Goal: Entertainment & Leisure: Consume media (video, audio)

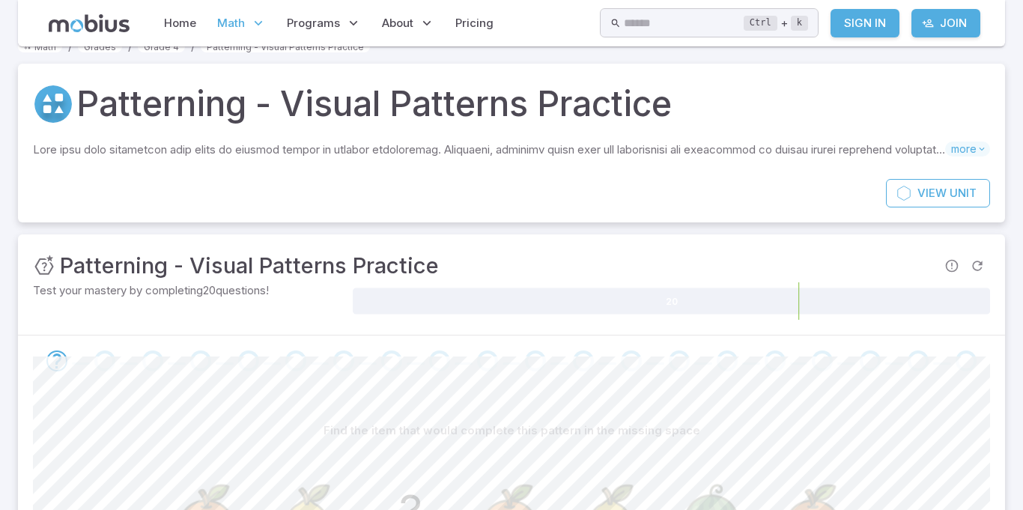
scroll to position [24, 0]
click at [255, 115] on h1 "Patterning - Visual Patterns Practice" at bounding box center [373, 103] width 595 height 51
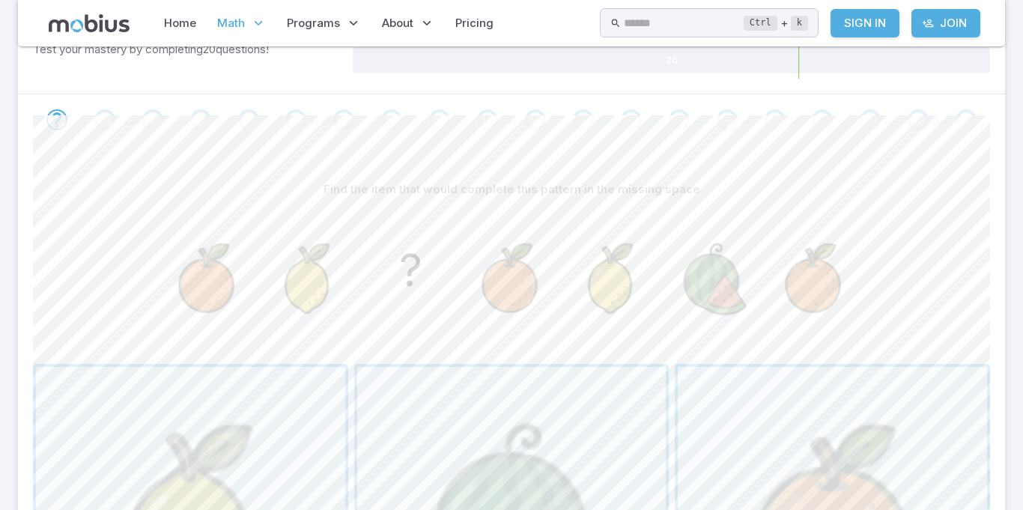
scroll to position [290, 0]
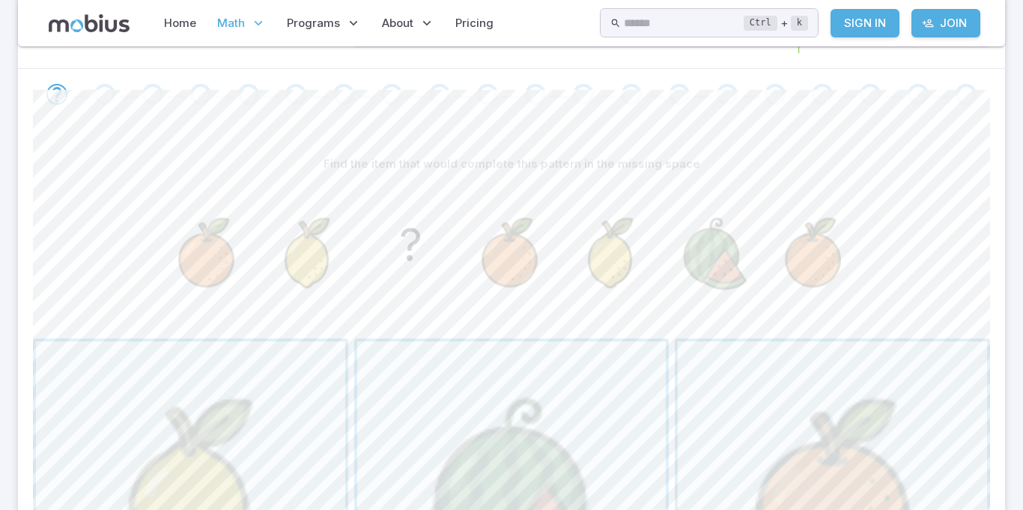
drag, startPoint x: 128, startPoint y: 133, endPoint x: 828, endPoint y: 167, distance: 700.3
click at [828, 167] on div "Unit Mastery : Patterning - Visual Patterns Practice Test your mastery by compl…" at bounding box center [511, 361] width 987 height 786
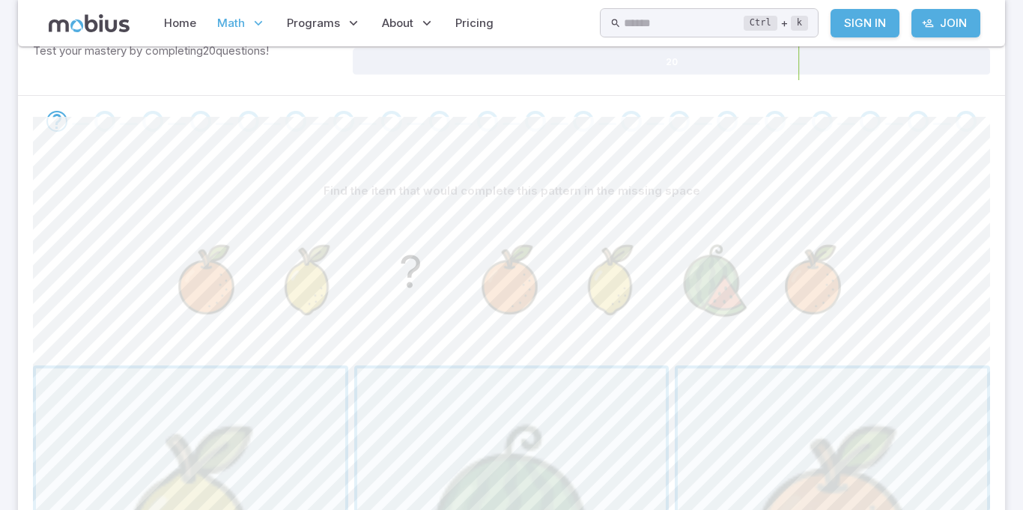
scroll to position [136, 0]
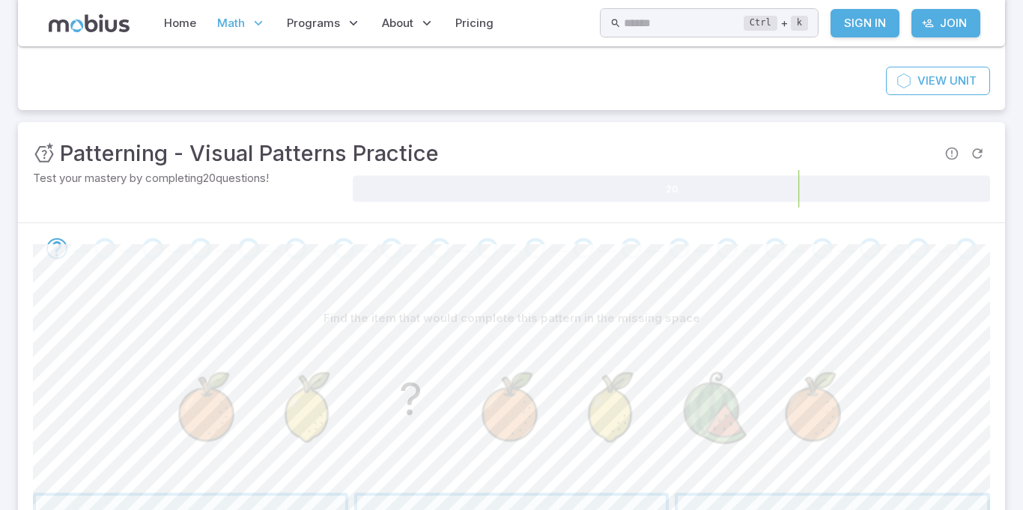
click at [237, 25] on span "Math" at bounding box center [231, 23] width 28 height 16
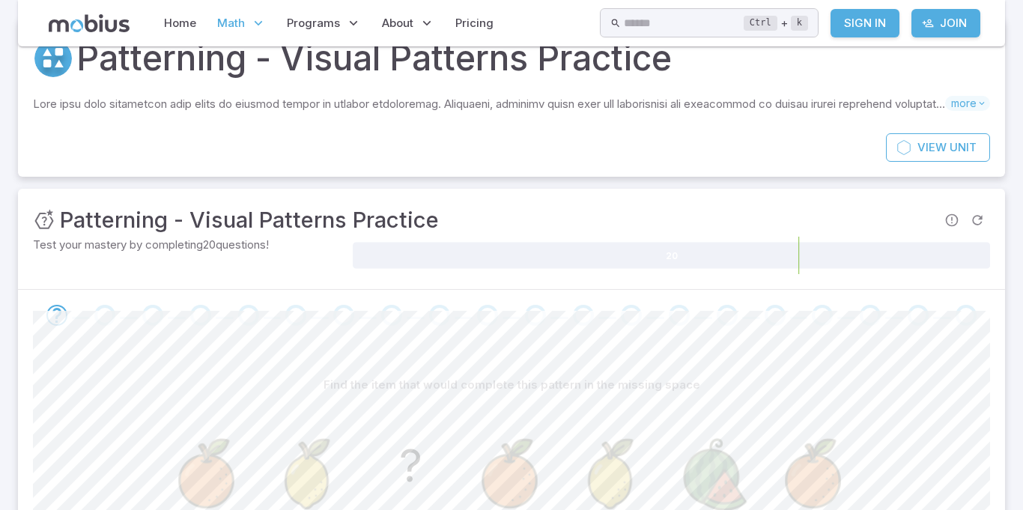
scroll to position [0, 0]
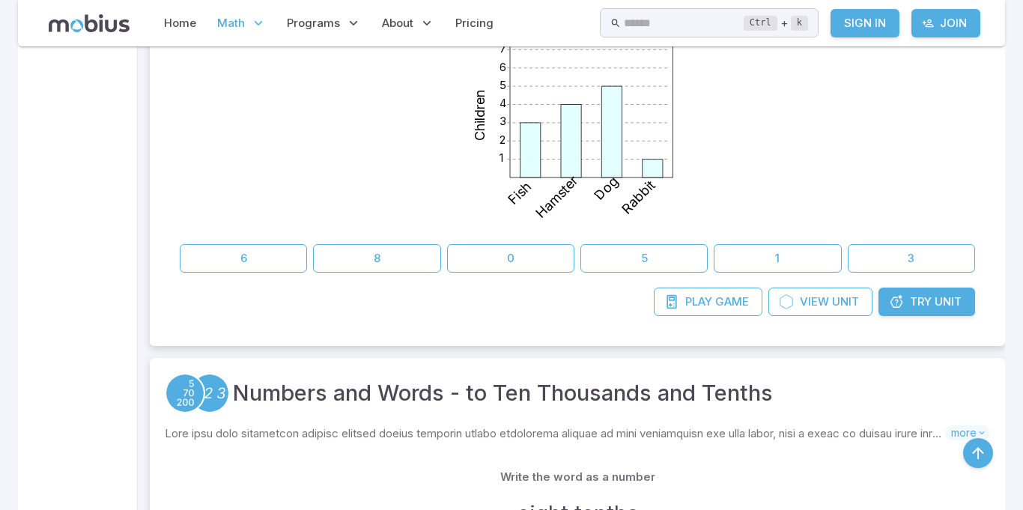
scroll to position [3831, 0]
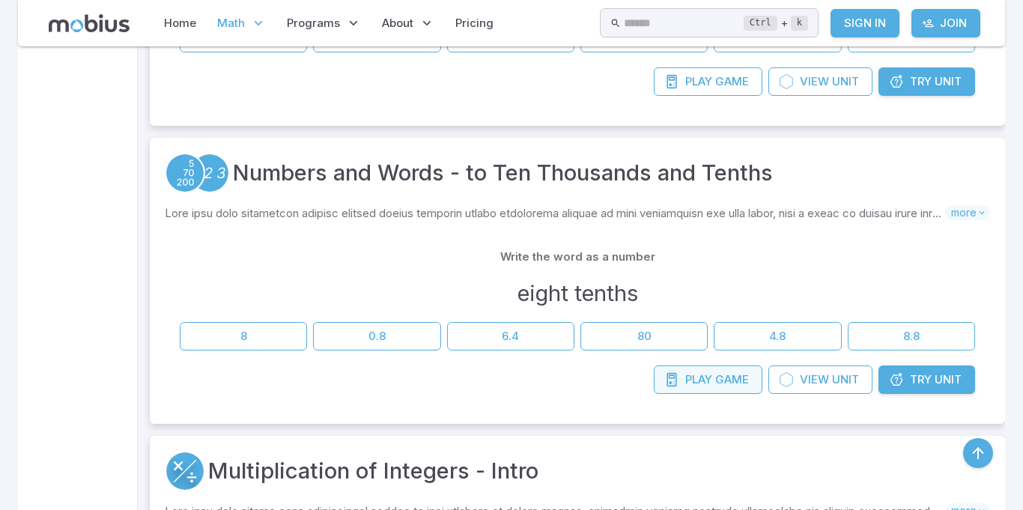
click at [690, 379] on span "Play" at bounding box center [698, 379] width 27 height 16
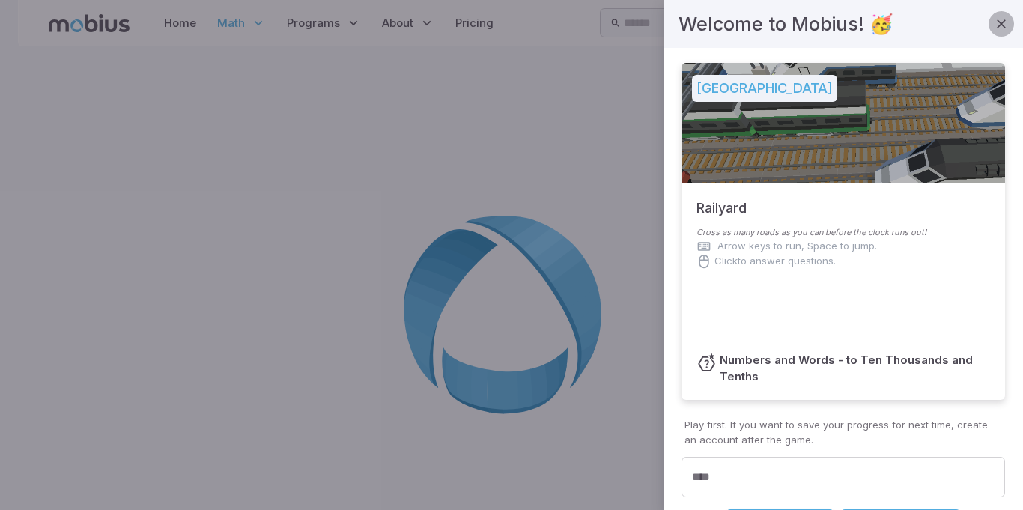
click at [1010, 25] on button "button" at bounding box center [1001, 23] width 25 height 25
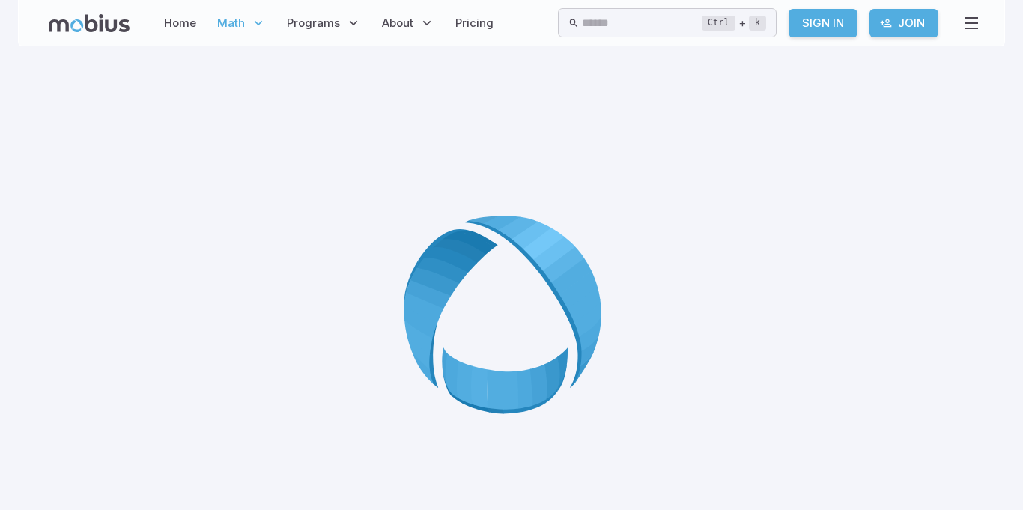
click at [338, 145] on div at bounding box center [511, 319] width 987 height 510
click at [337, 145] on div at bounding box center [511, 319] width 987 height 510
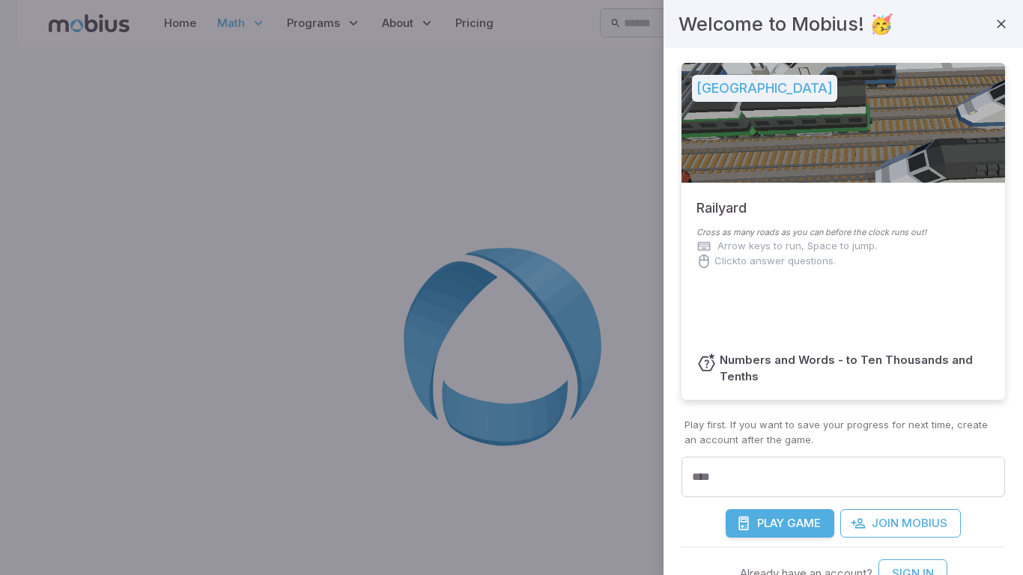
click at [759, 516] on span "Play" at bounding box center [770, 523] width 27 height 16
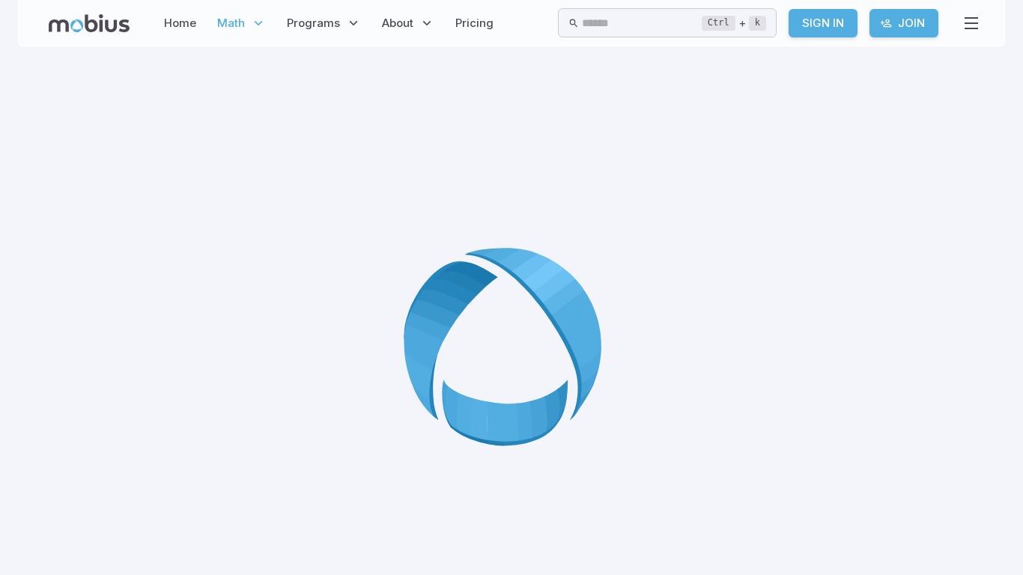
drag, startPoint x: 575, startPoint y: 335, endPoint x: 582, endPoint y: 0, distance: 334.8
click at [572, 335] on icon at bounding box center [512, 352] width 216 height 216
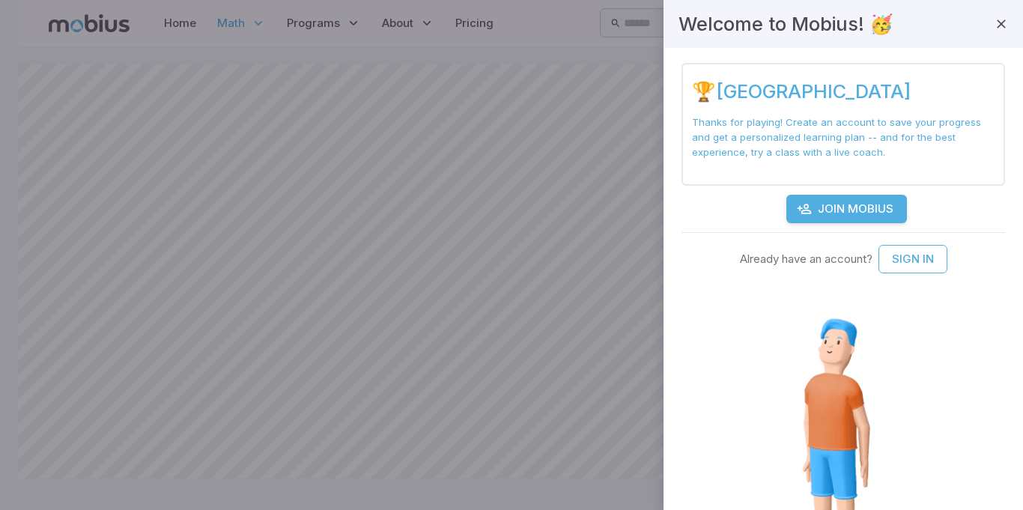
click at [517, 82] on div at bounding box center [511, 255] width 1023 height 510
